Goal: Task Accomplishment & Management: Manage account settings

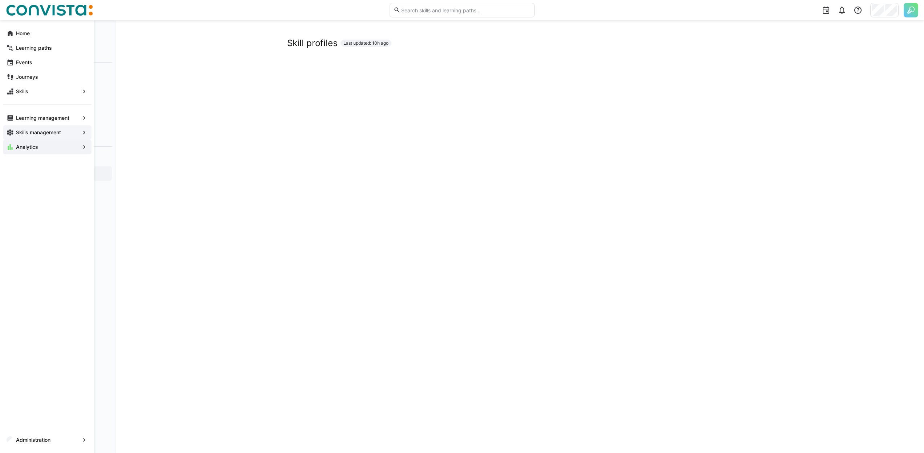
click at [20, 136] on span "Skills management" at bounding box center [47, 132] width 65 height 7
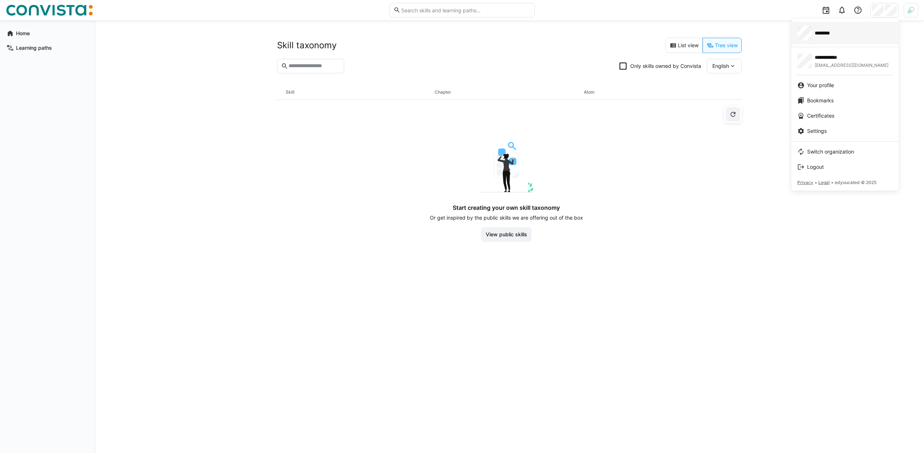
click at [821, 42] on link "********" at bounding box center [845, 33] width 107 height 23
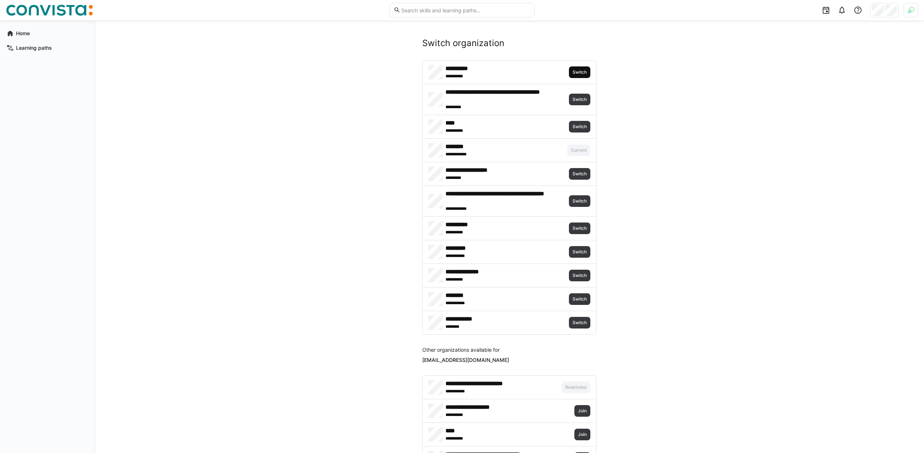
click at [573, 69] on span "Switch" at bounding box center [580, 72] width 16 height 6
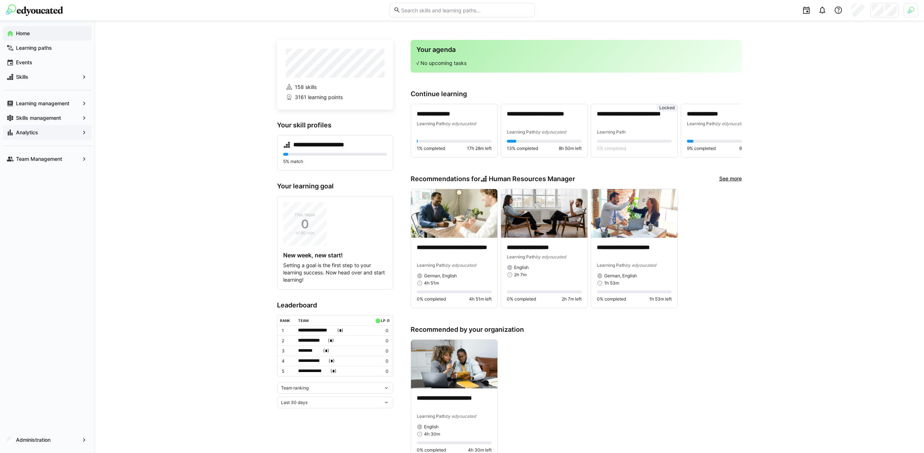
click at [43, 138] on div "Analytics" at bounding box center [47, 132] width 89 height 15
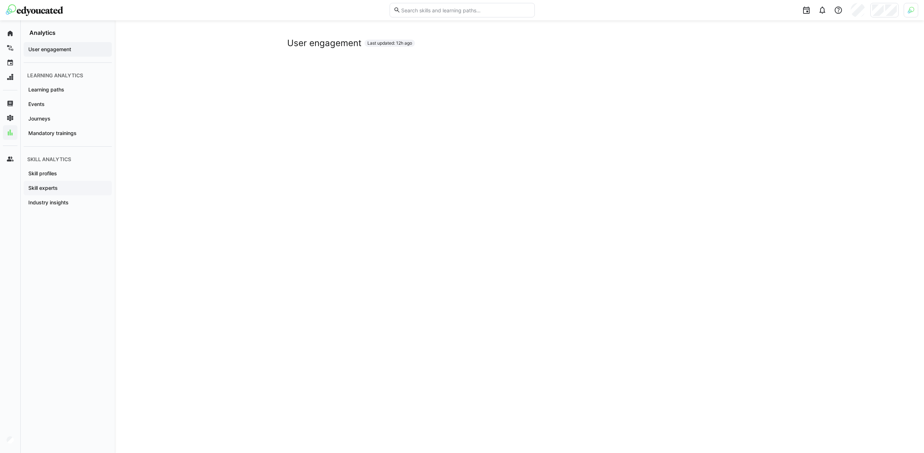
click at [79, 184] on span "Skill experts" at bounding box center [67, 187] width 81 height 7
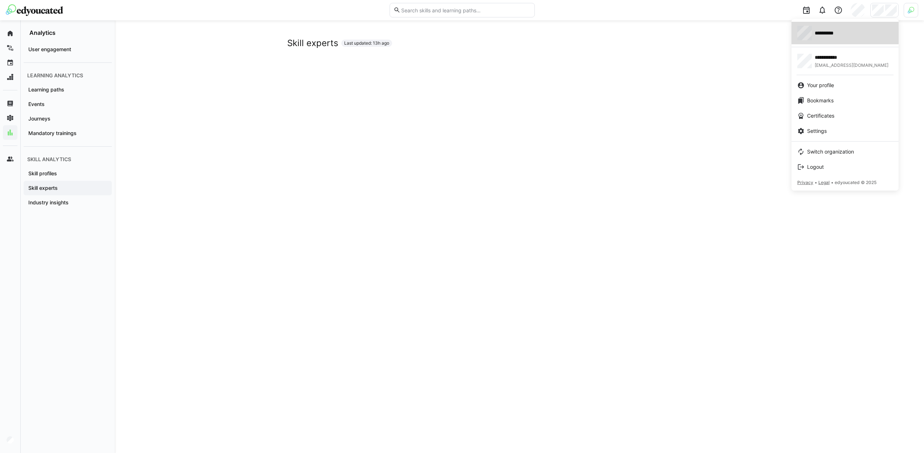
click at [835, 32] on span "**********" at bounding box center [829, 32] width 29 height 7
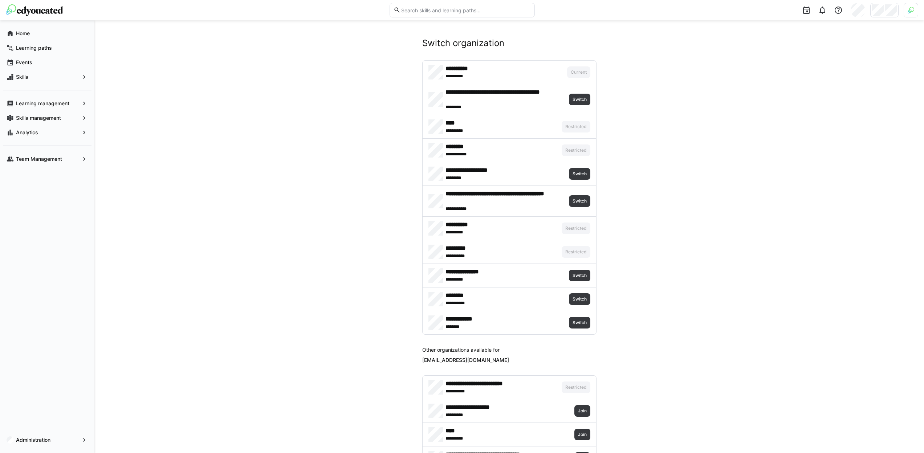
click at [913, 10] on img at bounding box center [911, 10] width 7 height 7
click at [829, 85] on span "Activate" at bounding box center [829, 85] width 19 height 6
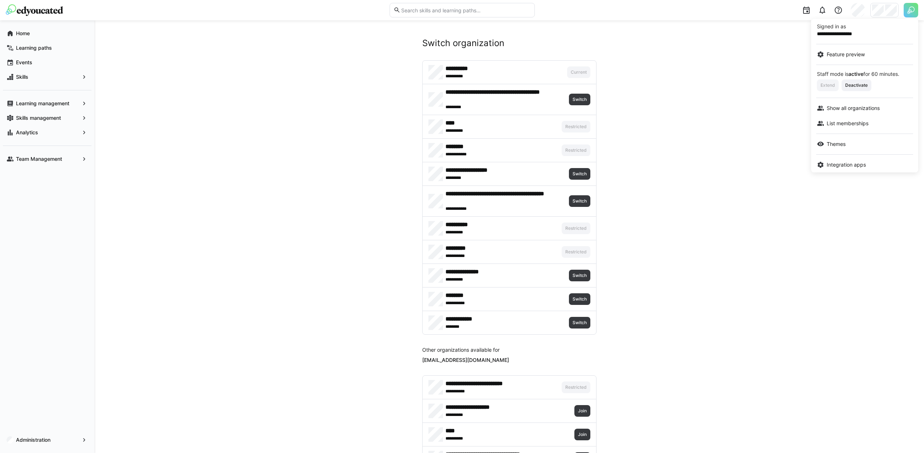
click at [714, 120] on div at bounding box center [462, 226] width 924 height 453
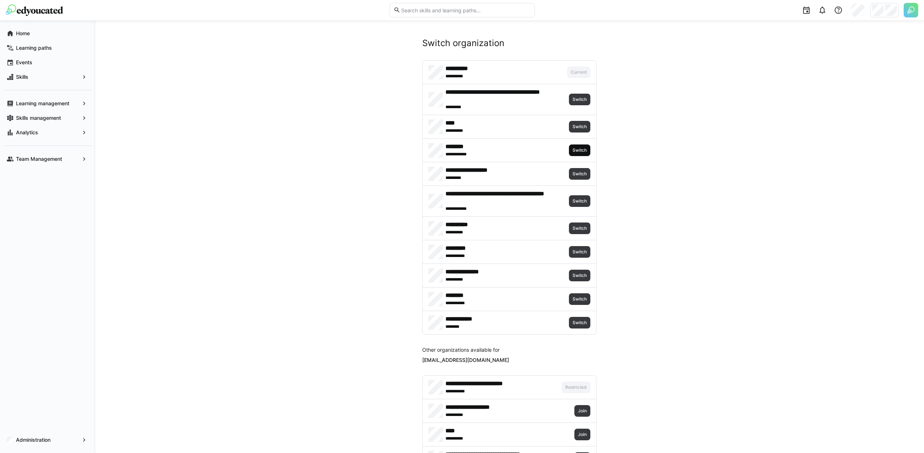
click at [582, 148] on span "Switch" at bounding box center [580, 150] width 16 height 6
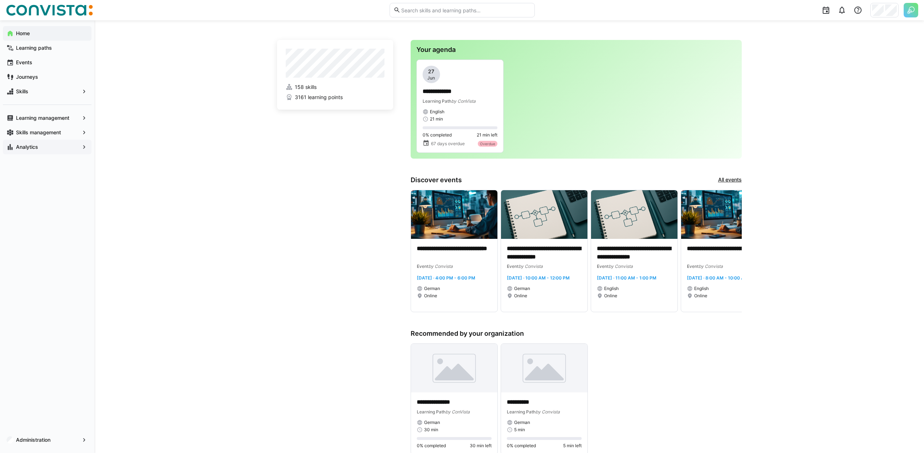
click at [41, 146] on span "Analytics" at bounding box center [47, 146] width 65 height 7
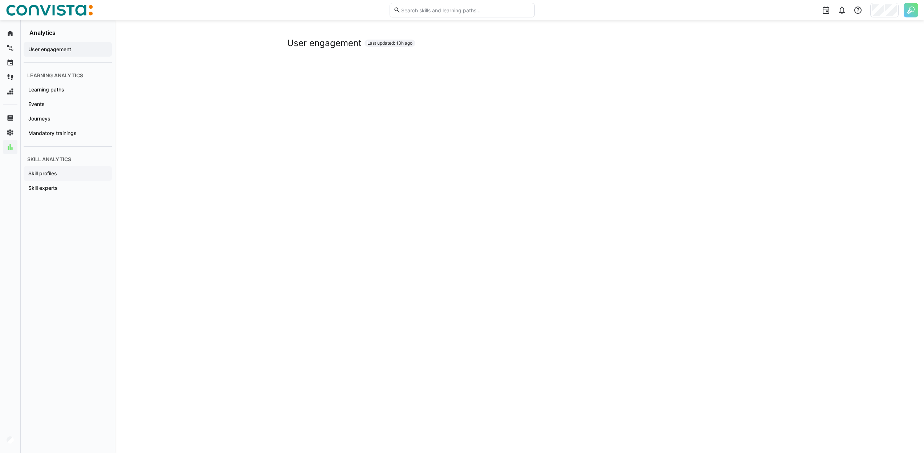
click at [0, 0] on app-navigation-label "Skill profiles" at bounding box center [0, 0] width 0 height 0
click at [72, 184] on span "Skill experts" at bounding box center [67, 187] width 81 height 7
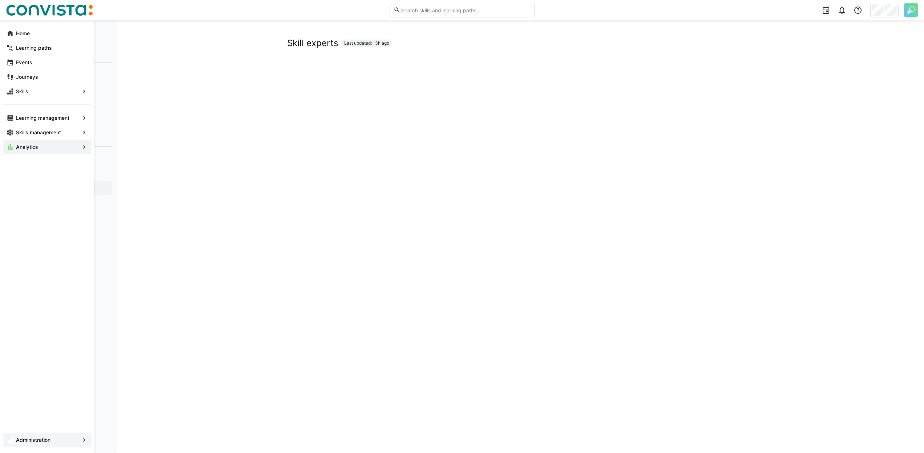
click at [0, 0] on app-navigation-label "Administration" at bounding box center [0, 0] width 0 height 0
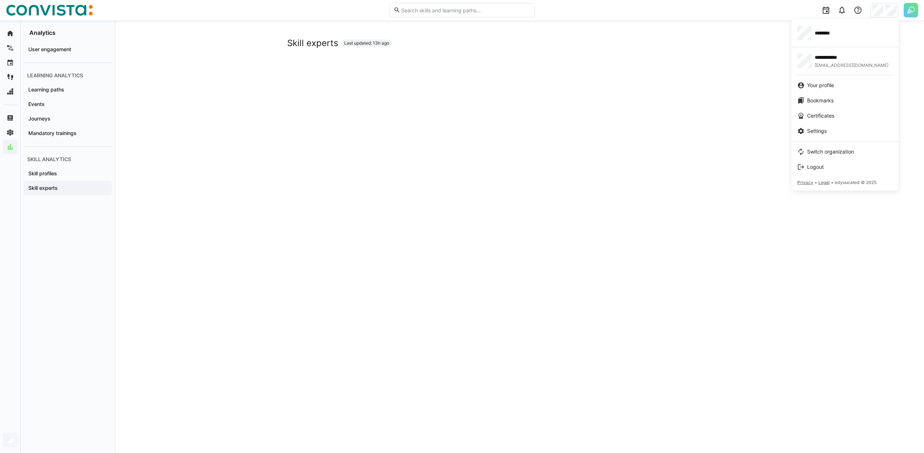
click at [684, 84] on div at bounding box center [462, 226] width 924 height 453
click at [835, 127] on div "Settings" at bounding box center [844, 130] width 95 height 7
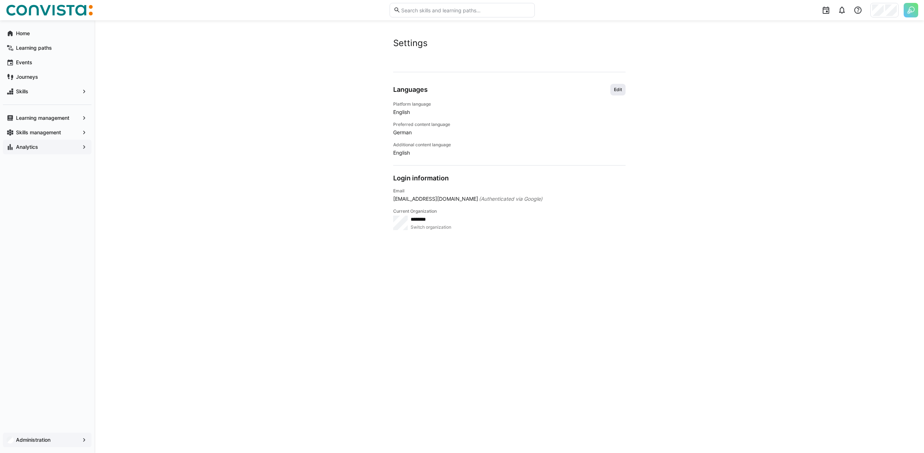
click at [623, 91] on span "Edit" at bounding box center [617, 90] width 15 height 12
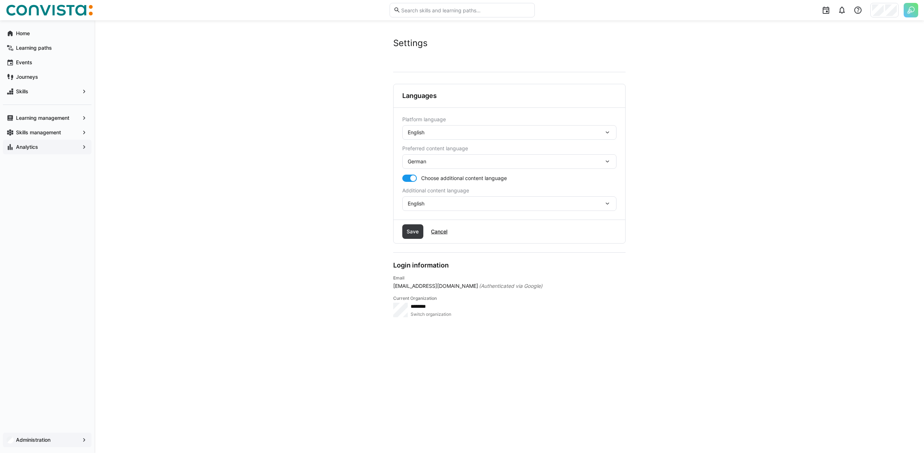
click at [470, 139] on div "English" at bounding box center [509, 132] width 214 height 15
click at [404, 131] on div "English" at bounding box center [509, 132] width 214 height 15
click at [424, 138] on div "English" at bounding box center [509, 132] width 214 height 15
click at [426, 151] on span "German" at bounding box center [417, 151] width 19 height 7
click at [415, 236] on span "Save" at bounding box center [412, 231] width 21 height 15
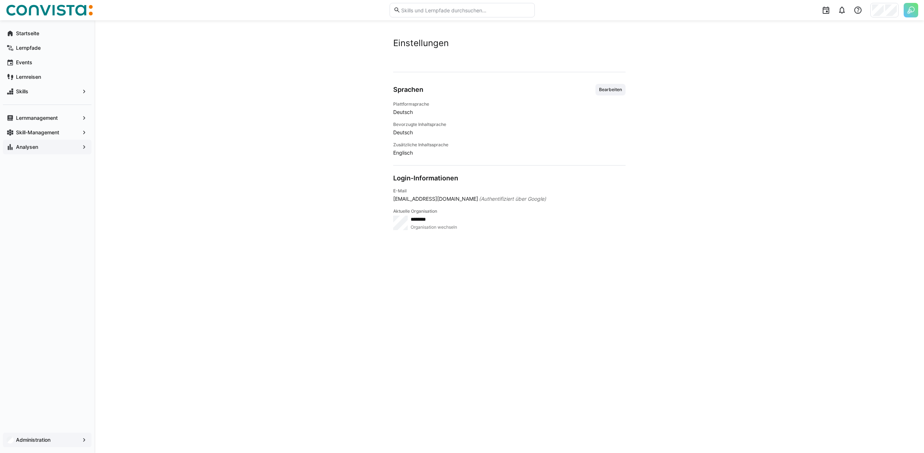
click at [0, 0] on app-navigation-label "Analysen" at bounding box center [0, 0] width 0 height 0
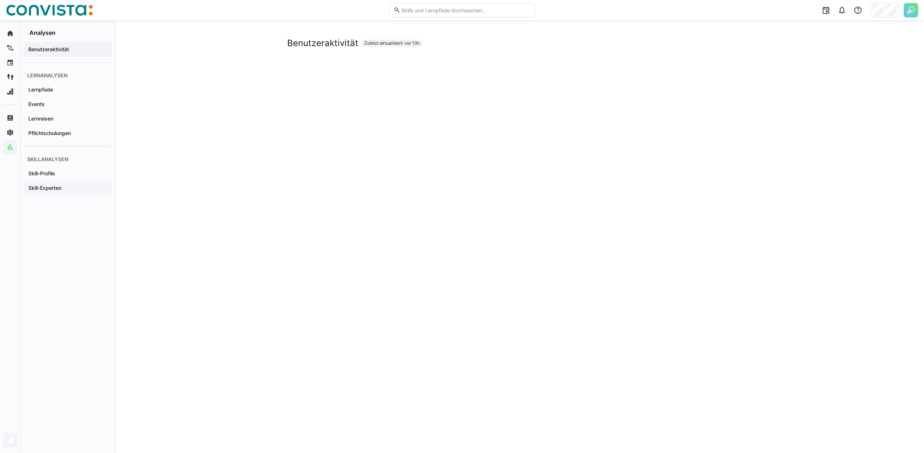
click at [0, 0] on app-navigation-label "Skill-Experten" at bounding box center [0, 0] width 0 height 0
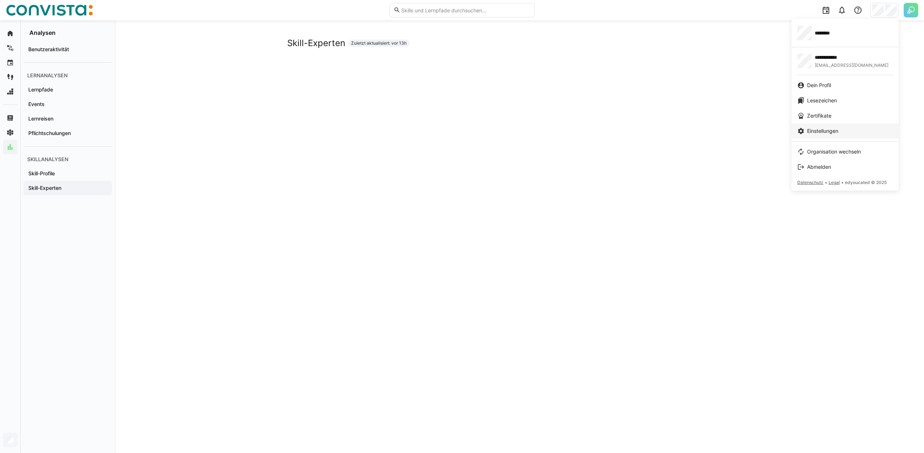
click at [845, 129] on div "Einstellungen" at bounding box center [844, 130] width 95 height 7
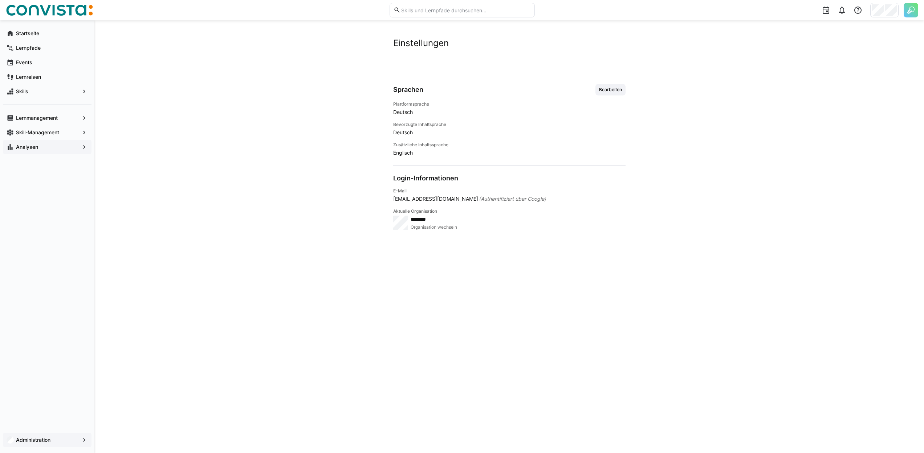
click at [571, 89] on div "Sprachen Bearbeiten" at bounding box center [509, 90] width 232 height 12
click at [625, 89] on span "Bearbeiten" at bounding box center [610, 90] width 30 height 12
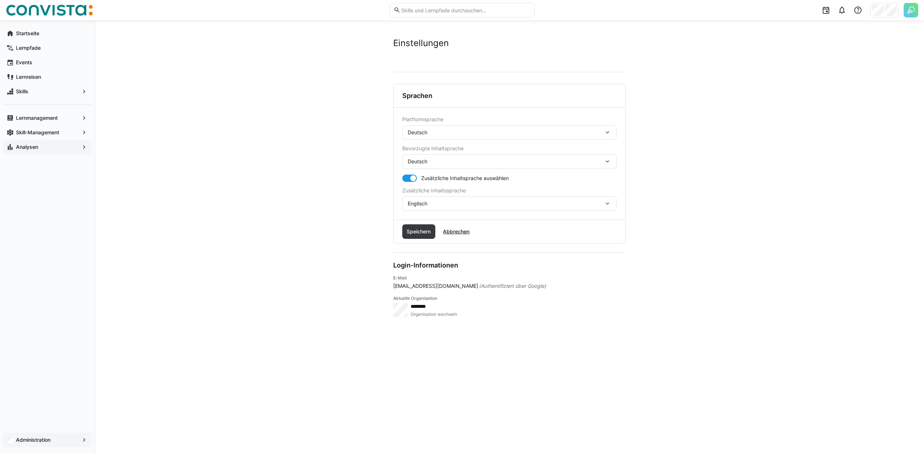
click at [434, 130] on div "Deutsch" at bounding box center [506, 132] width 196 height 7
click at [432, 167] on div "Englisch" at bounding box center [509, 166] width 203 height 7
click at [425, 230] on span "Speichern" at bounding box center [419, 231] width 26 height 7
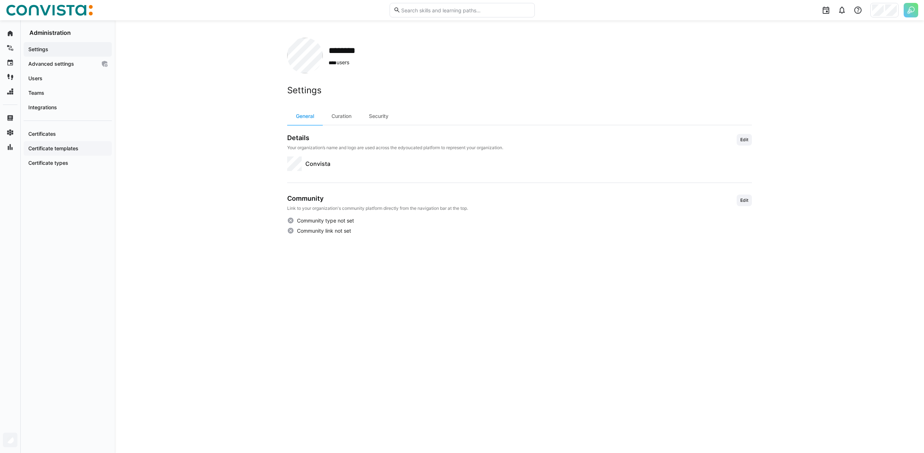
click at [0, 0] on app-navigation-label "Certificate templates" at bounding box center [0, 0] width 0 height 0
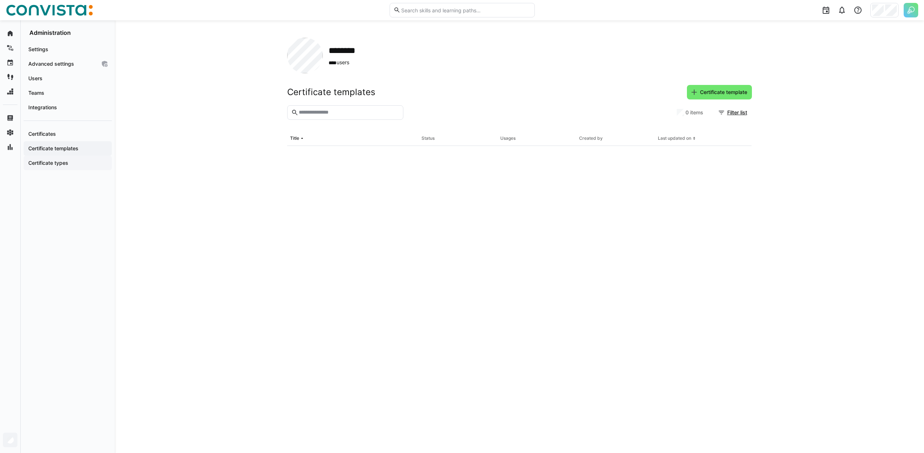
click at [0, 0] on app-navigation-label "Certificate types" at bounding box center [0, 0] width 0 height 0
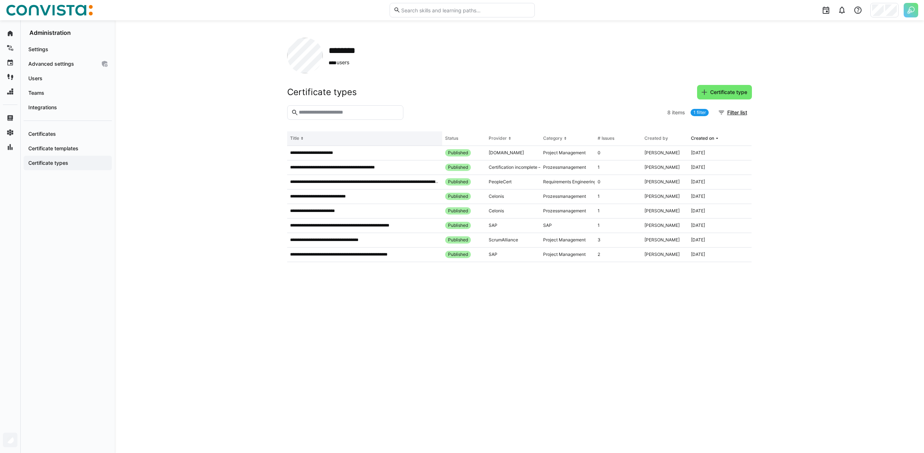
click at [306, 139] on th "Title" at bounding box center [364, 138] width 155 height 15
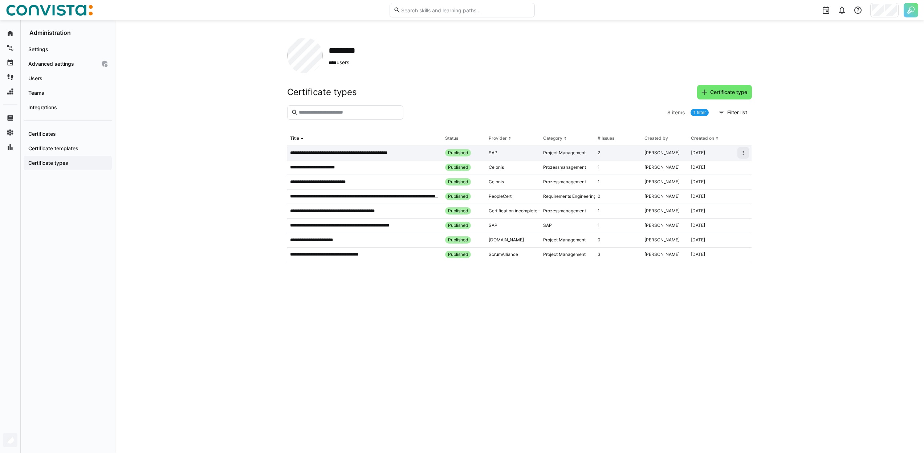
click at [431, 154] on app-table-first-column "**********" at bounding box center [365, 153] width 150 height 6
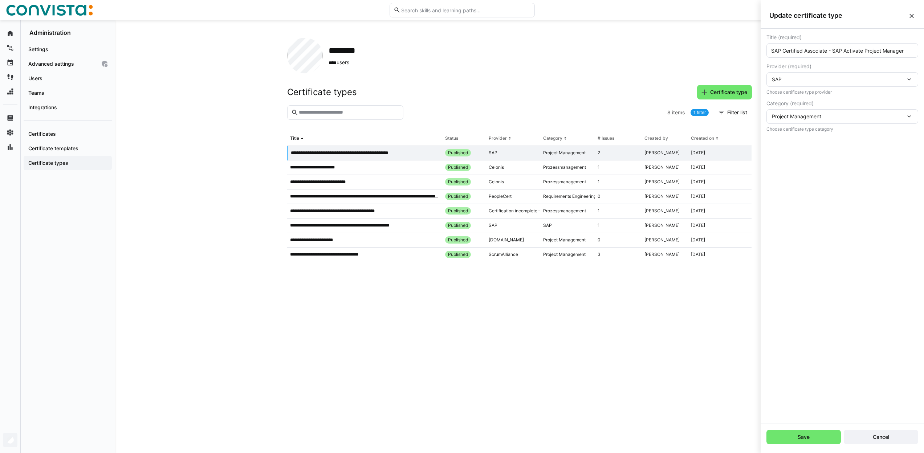
click at [770, 52] on eds-input "SAP Certified Associate - SAP Activate Project Manager" at bounding box center [842, 50] width 152 height 15
click at [772, 53] on input "SAP Certified Associate - SAP Activate Project Manager" at bounding box center [842, 50] width 144 height 7
type input "SAP Certified Associate - SAP Activate Project Manager"
click at [803, 441] on span "Save" at bounding box center [803, 437] width 74 height 15
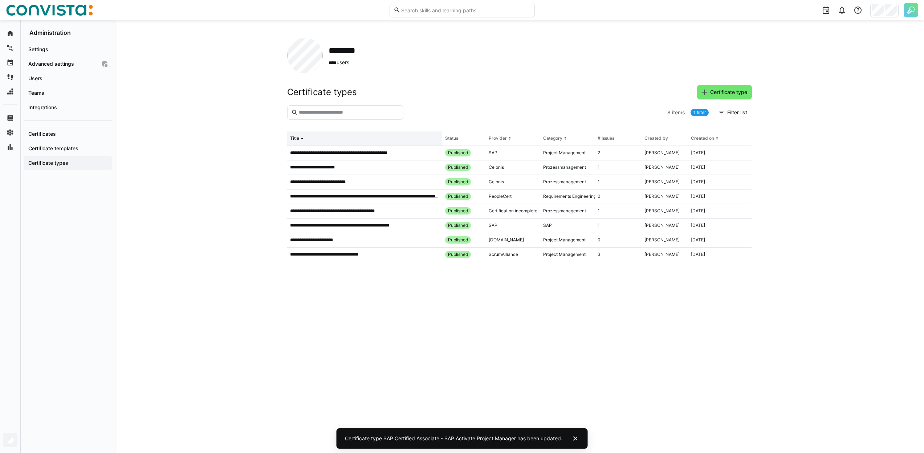
click at [310, 141] on th "Title" at bounding box center [364, 138] width 155 height 15
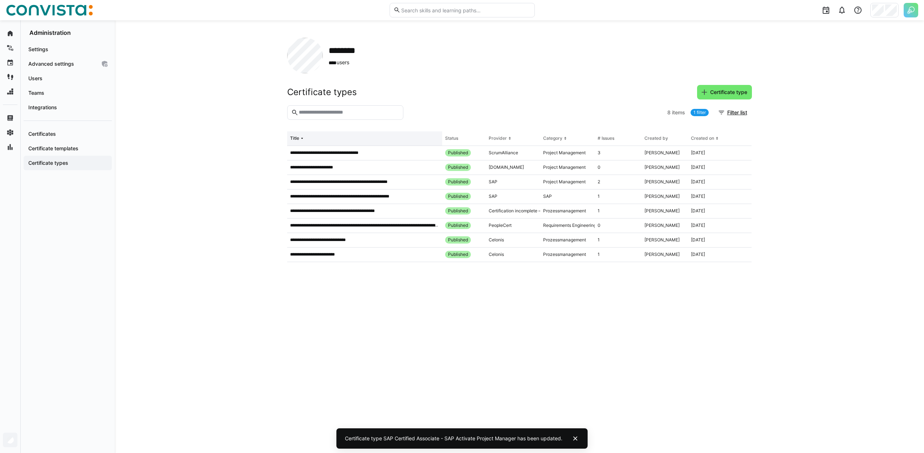
click at [309, 139] on th "Title" at bounding box center [364, 138] width 155 height 15
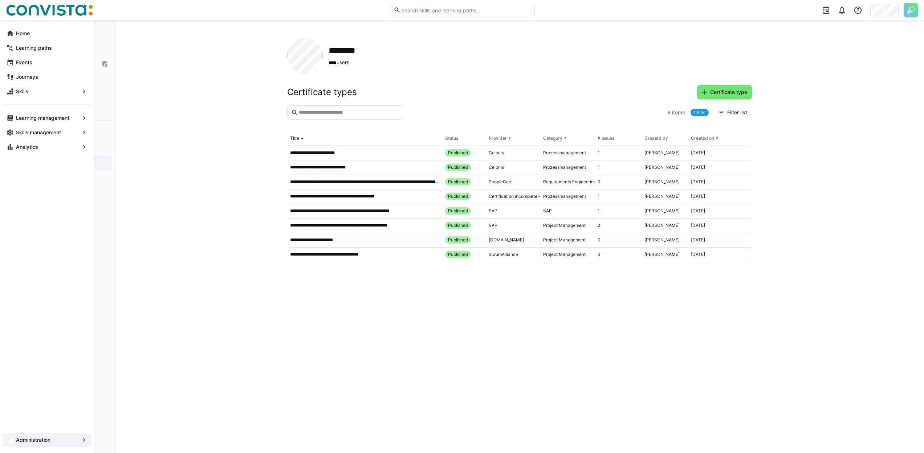
click at [0, 0] on app-navigation-label "Administration" at bounding box center [0, 0] width 0 height 0
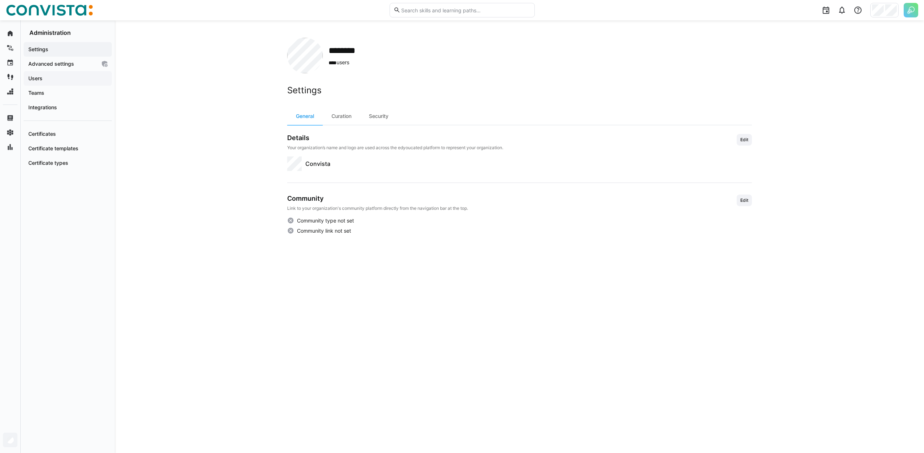
click at [61, 79] on span "Users" at bounding box center [67, 78] width 81 height 7
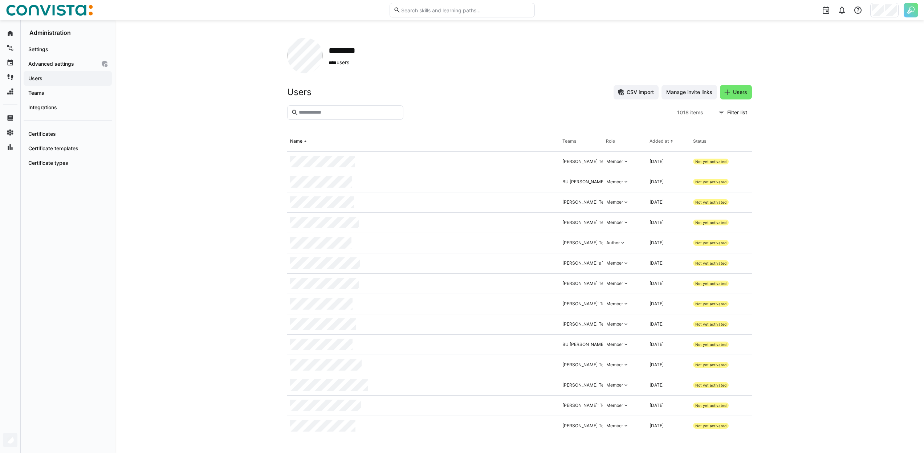
click at [332, 114] on input "text" at bounding box center [348, 112] width 101 height 7
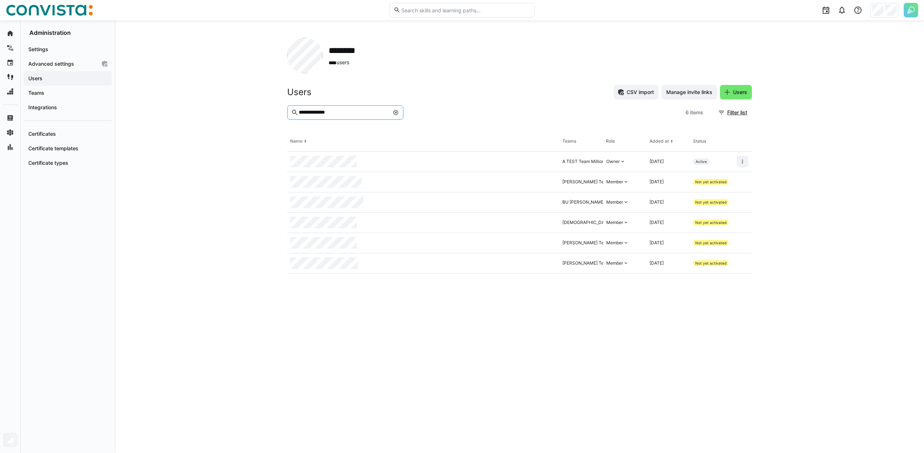
type input "**********"
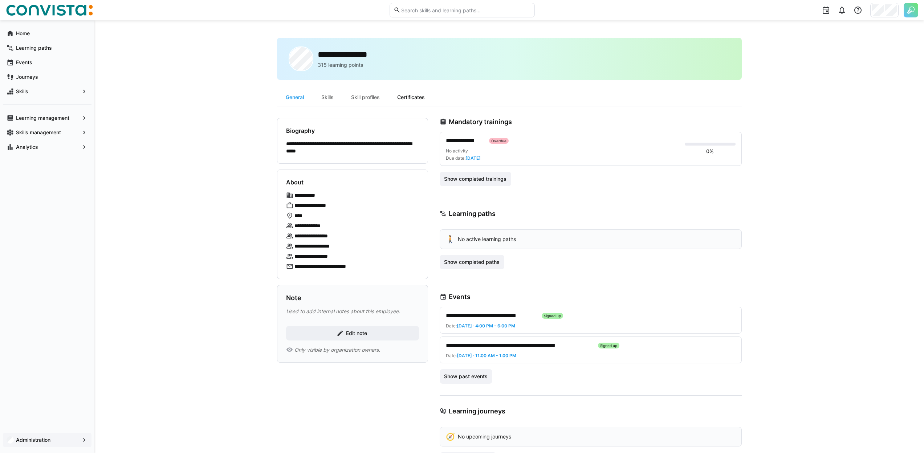
click at [413, 95] on div "Certificates" at bounding box center [411, 97] width 45 height 17
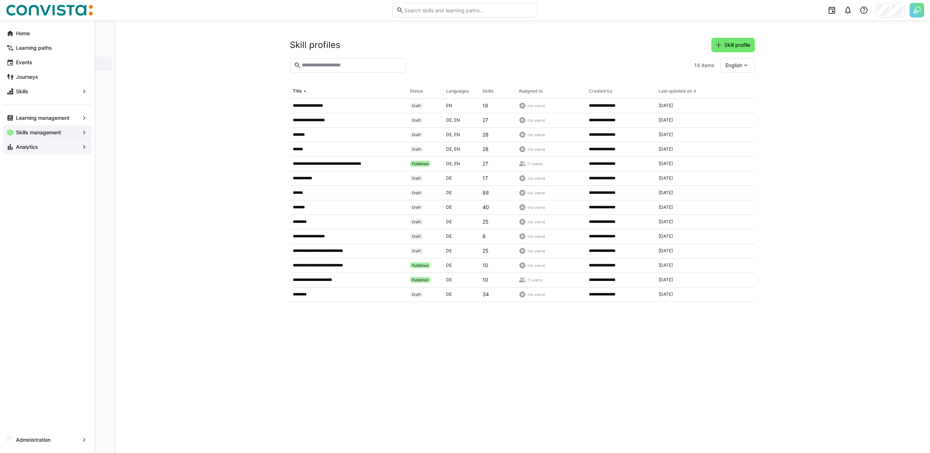
click at [20, 153] on div "Analytics" at bounding box center [47, 147] width 89 height 15
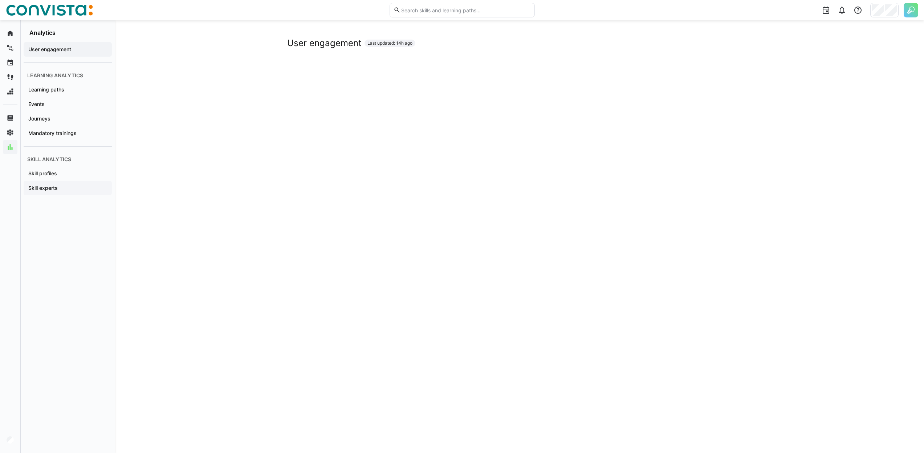
click at [59, 186] on span "Skill experts" at bounding box center [67, 187] width 81 height 7
click at [70, 175] on span "Skill profiles" at bounding box center [67, 173] width 81 height 7
click at [67, 186] on span "Skill experts" at bounding box center [67, 187] width 81 height 7
